Goal: Navigation & Orientation: Find specific page/section

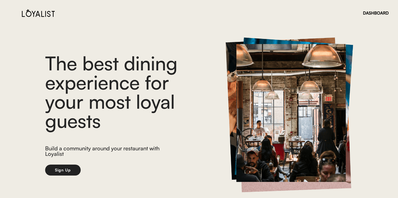
scroll to position [20, 0]
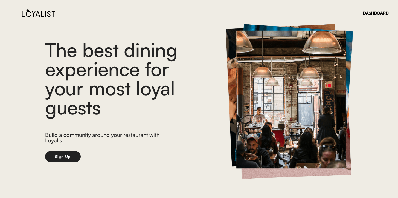
click at [36, 16] on img at bounding box center [38, 13] width 33 height 8
click at [26, 13] on img at bounding box center [38, 13] width 33 height 8
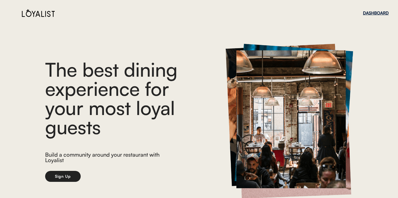
click at [374, 13] on div "DASHBOARD" at bounding box center [376, 13] width 26 height 4
